Goal: Transaction & Acquisition: Purchase product/service

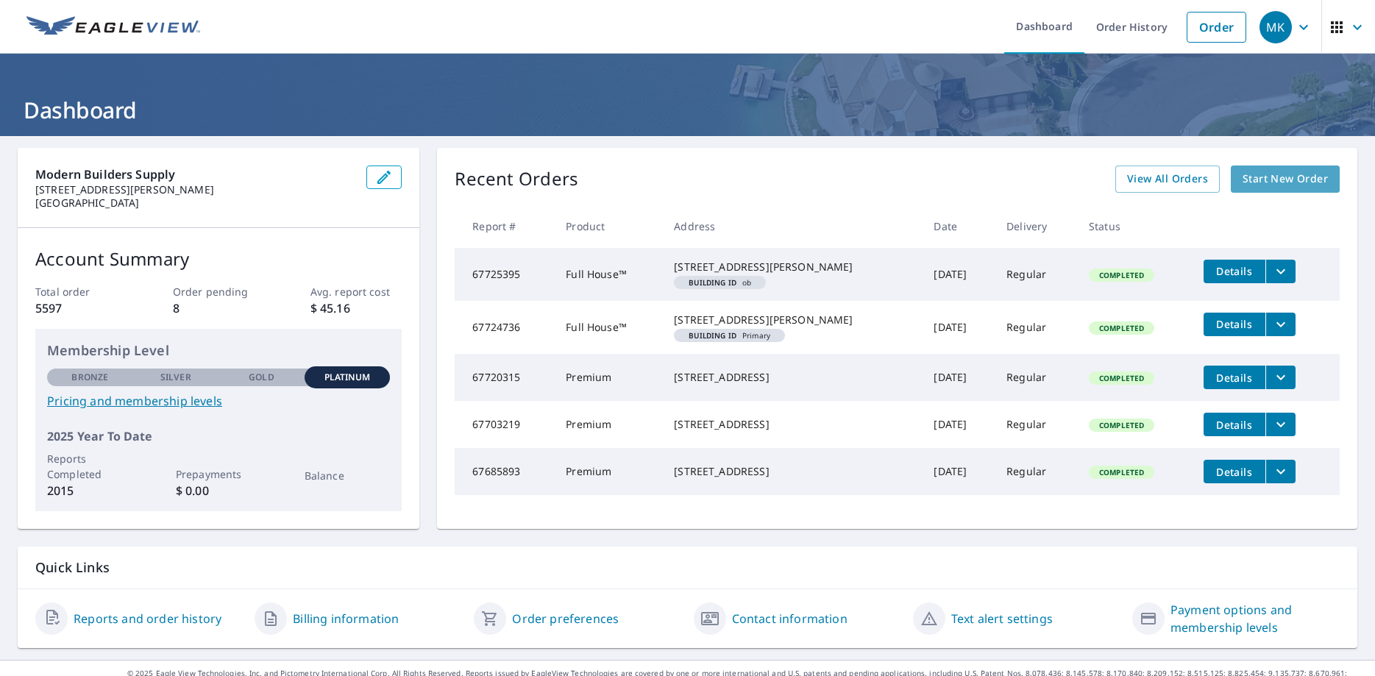
click at [1304, 180] on span "Start New Order" at bounding box center [1285, 179] width 85 height 18
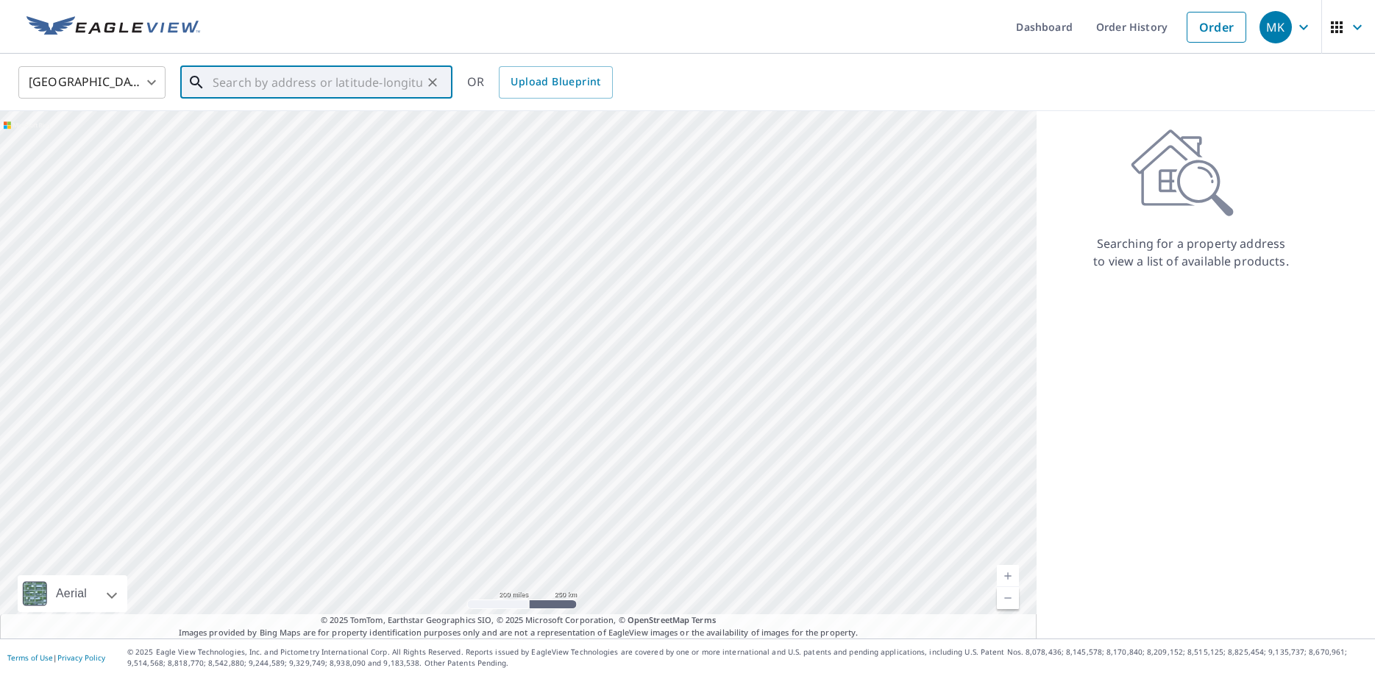
click at [280, 82] on input "text" at bounding box center [318, 82] width 210 height 41
click at [306, 141] on p "[GEOGRAPHIC_DATA]" at bounding box center [325, 141] width 231 height 15
type input "[STREET_ADDRESS][PERSON_NAME]"
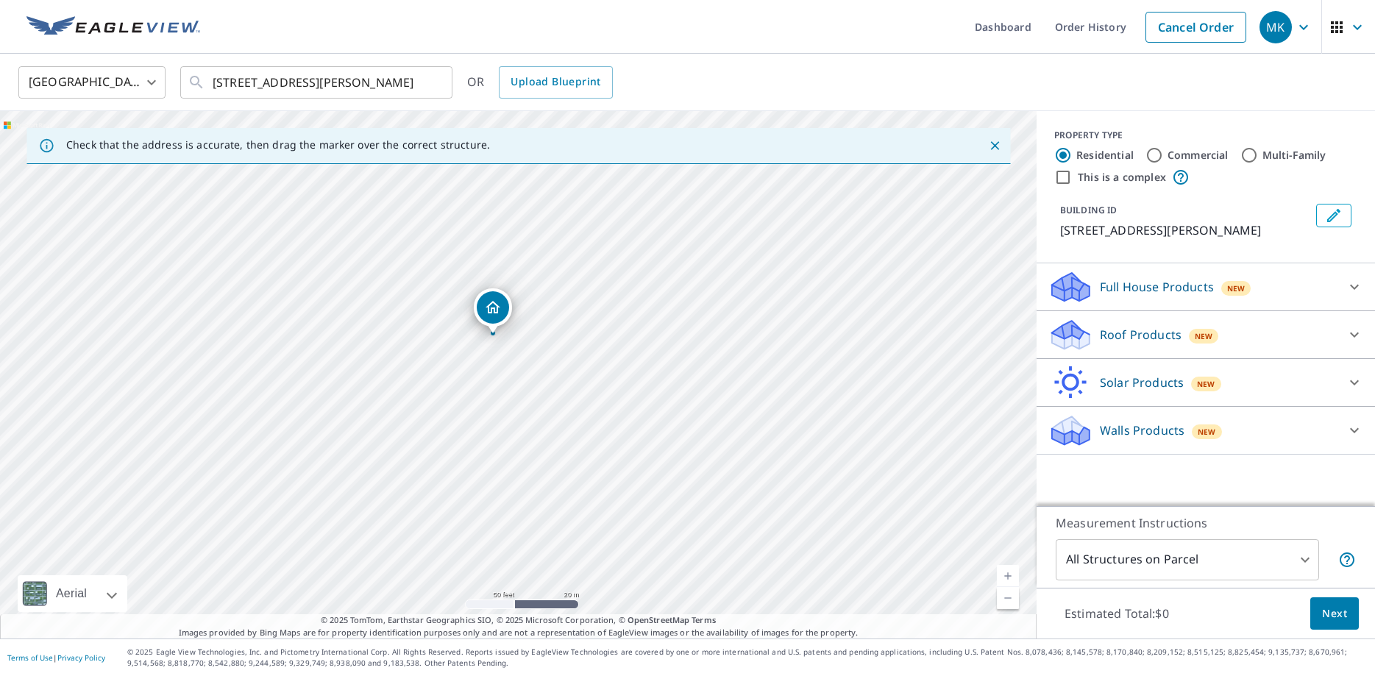
click at [1359, 344] on icon at bounding box center [1355, 335] width 18 height 18
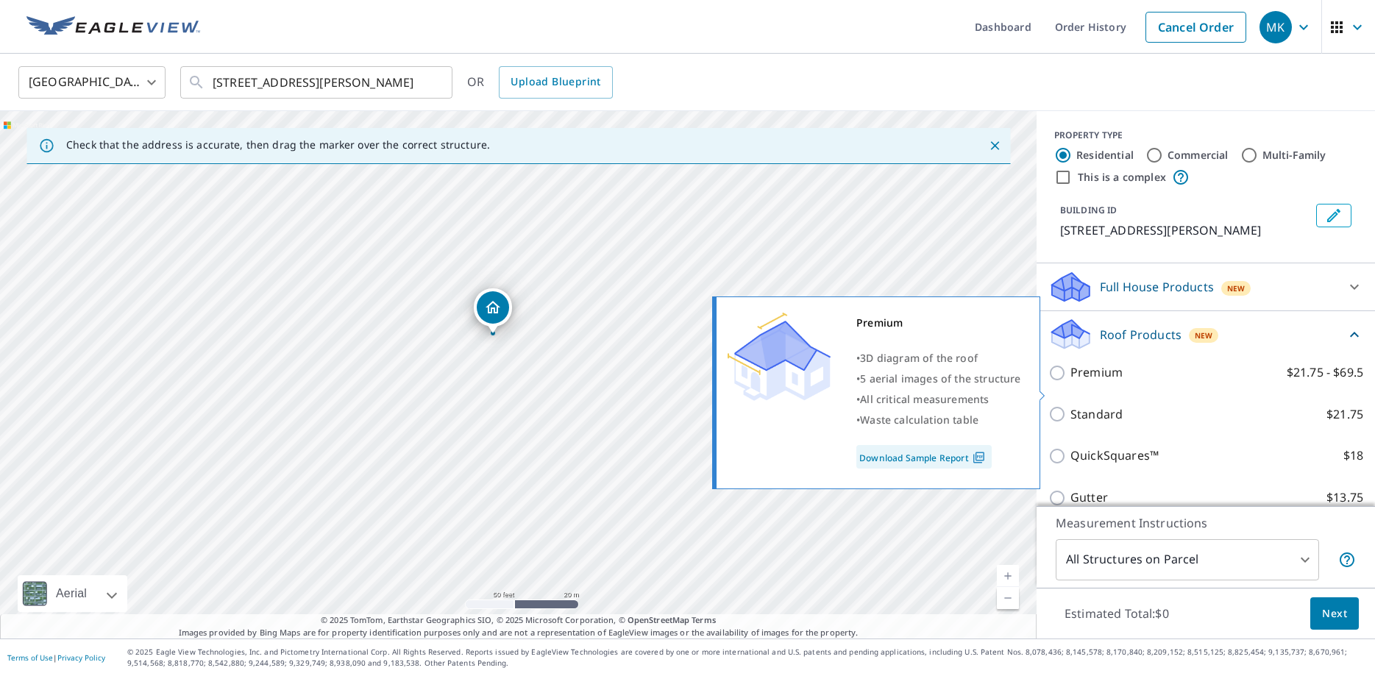
click at [1057, 382] on input "Premium $21.75 - $69.5" at bounding box center [1060, 373] width 22 height 18
checkbox input "true"
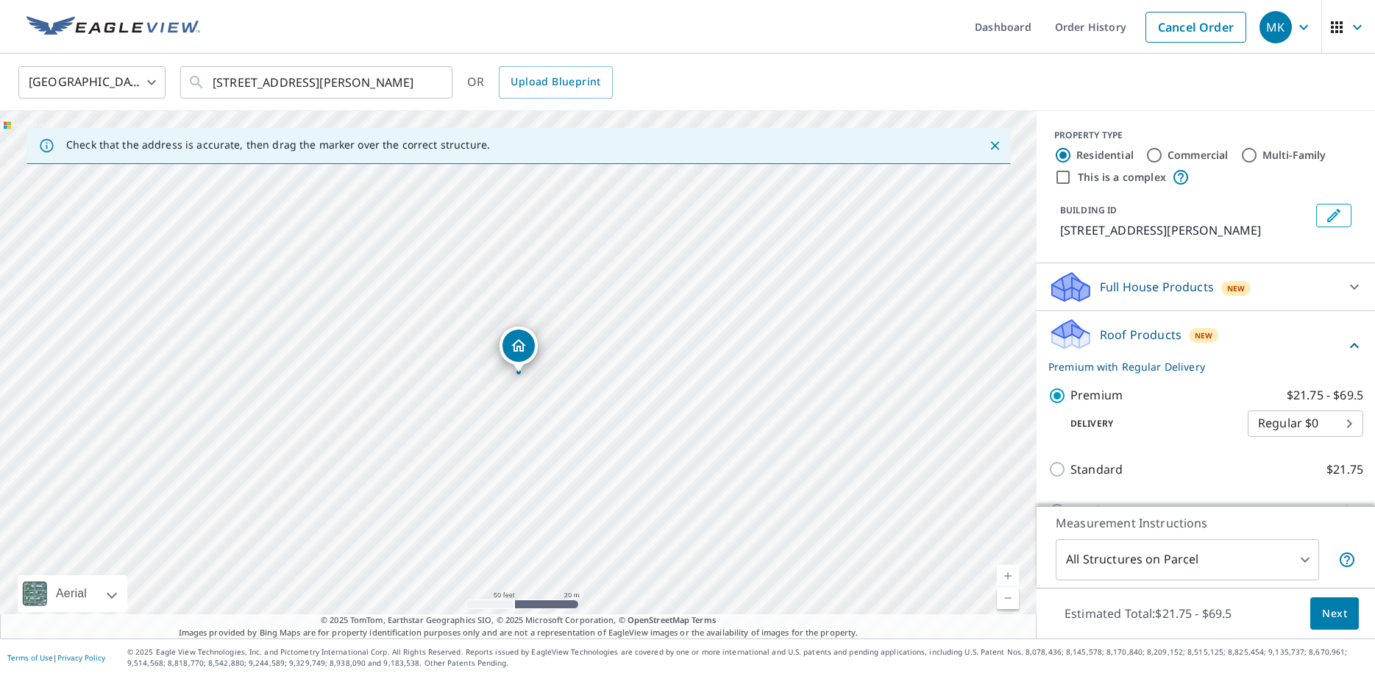
click at [1338, 619] on span "Next" at bounding box center [1334, 614] width 25 height 18
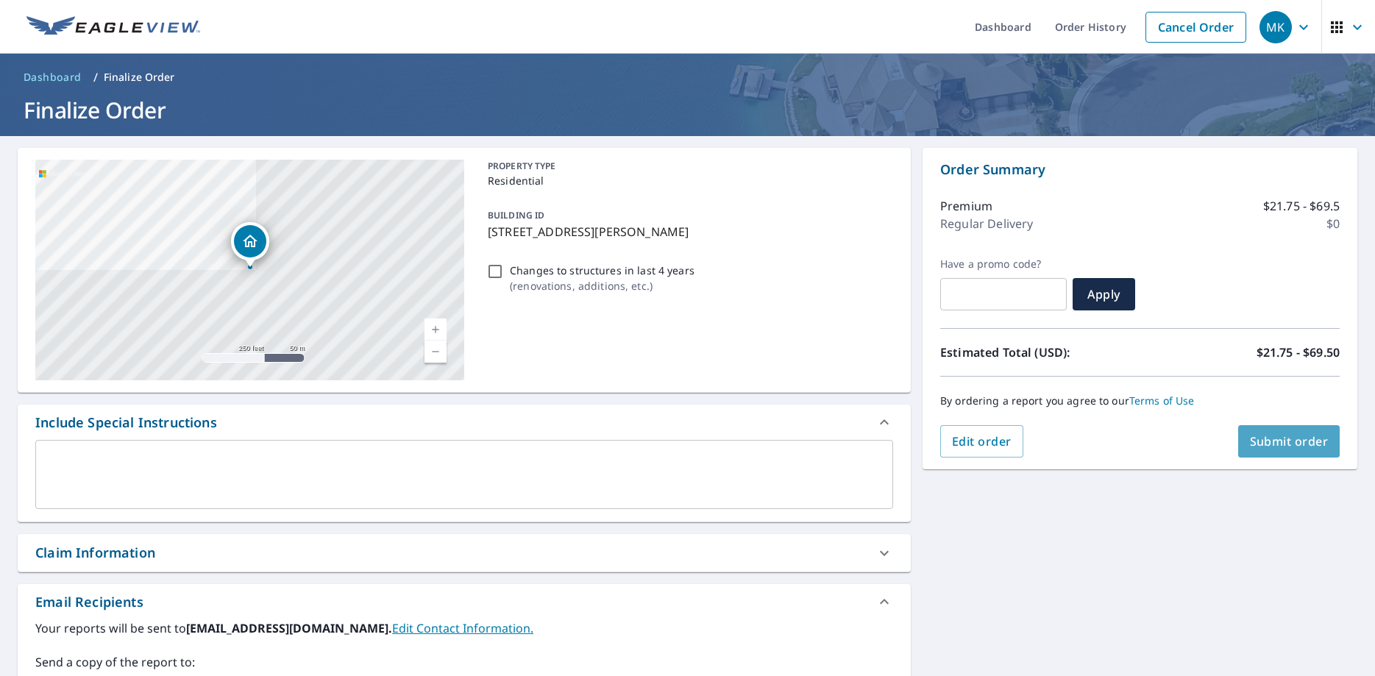
click at [1306, 442] on span "Submit order" at bounding box center [1289, 441] width 79 height 16
checkbox input "true"
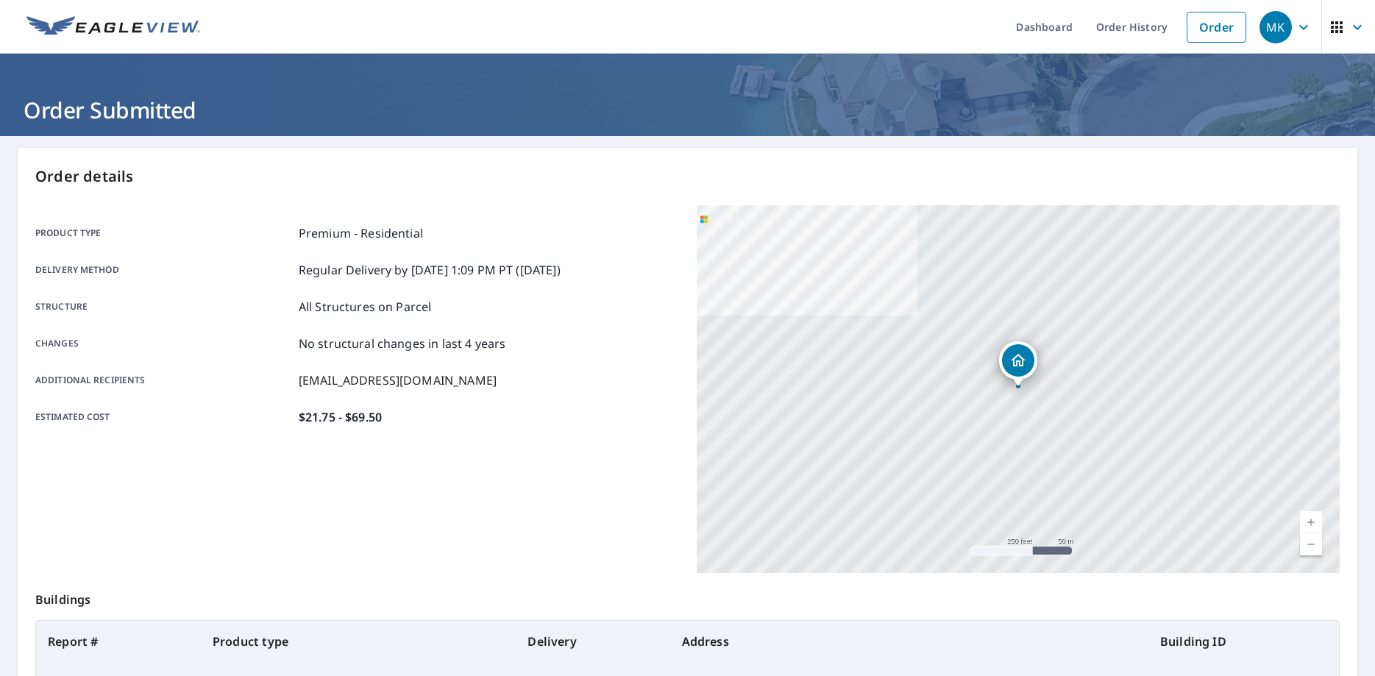
scroll to position [190, 0]
